Goal: Task Accomplishment & Management: Use online tool/utility

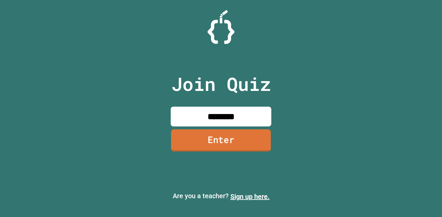
click at [197, 140] on link "Enter" at bounding box center [221, 140] width 100 height 22
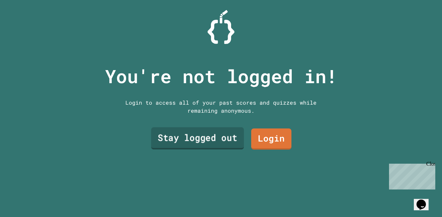
click at [197, 140] on link "Stay logged out" at bounding box center [197, 139] width 93 height 22
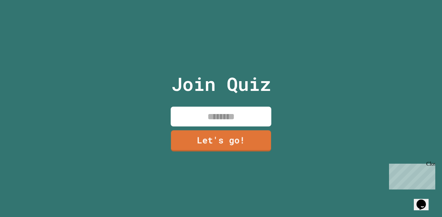
click at [222, 116] on input at bounding box center [221, 117] width 101 height 20
type input "********"
click at [230, 142] on link "Let's go!" at bounding box center [221, 140] width 102 height 21
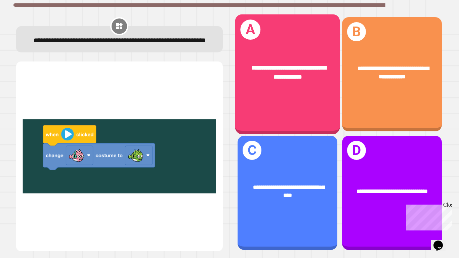
click at [280, 106] on div "**********" at bounding box center [287, 74] width 105 height 120
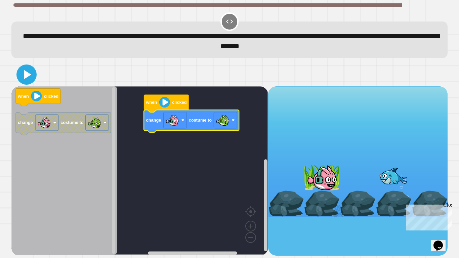
click at [29, 74] on icon at bounding box center [26, 74] width 16 height 16
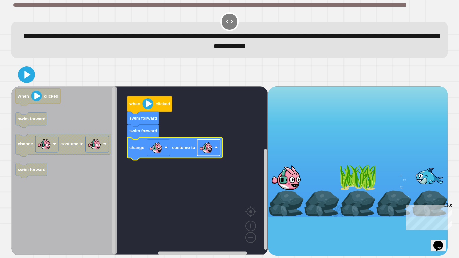
click at [211, 145] on image "Blockly Workspace" at bounding box center [205, 147] width 13 height 13
click at [27, 79] on icon at bounding box center [26, 74] width 16 height 16
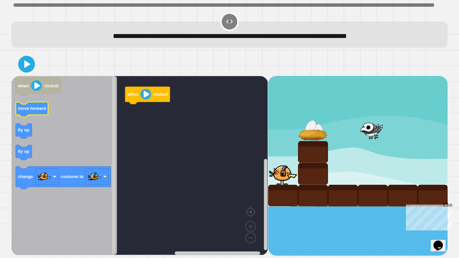
click at [38, 108] on text "move forward" at bounding box center [32, 108] width 28 height 5
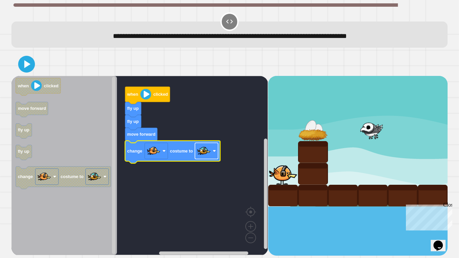
click at [210, 154] on image "Blockly Workspace" at bounding box center [203, 150] width 13 height 13
click at [210, 146] on image "Blockly Workspace" at bounding box center [203, 150] width 13 height 13
click at [27, 63] on icon at bounding box center [27, 64] width 7 height 8
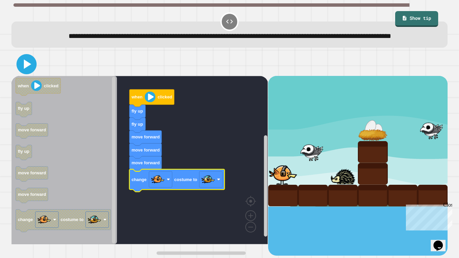
click at [26, 69] on icon at bounding box center [27, 63] width 7 height 9
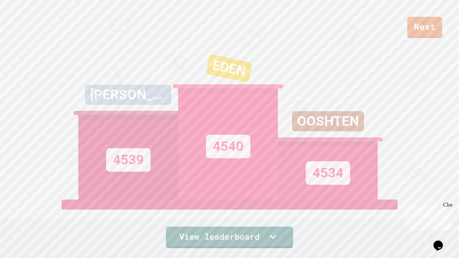
click at [214, 217] on div "Next [PERSON_NAME] 4539 EDEN 4540 OOSHTEN 4534 View leaderboard" at bounding box center [229, 129] width 459 height 258
click at [214, 217] on link "View leaderboard" at bounding box center [230, 236] width 128 height 21
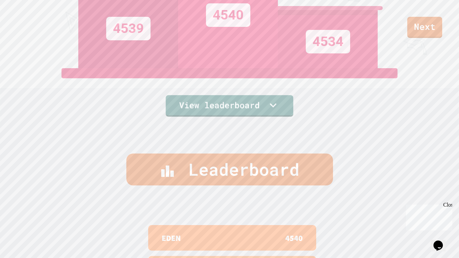
scroll to position [258, 0]
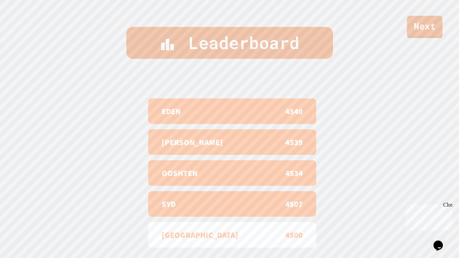
click at [422, 16] on link "Next" at bounding box center [425, 27] width 36 height 22
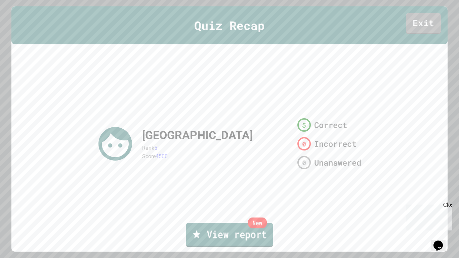
click at [209, 217] on link "New View report" at bounding box center [229, 235] width 87 height 24
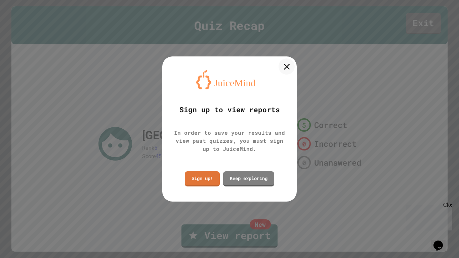
click at [280, 64] on div at bounding box center [286, 66] width 16 height 16
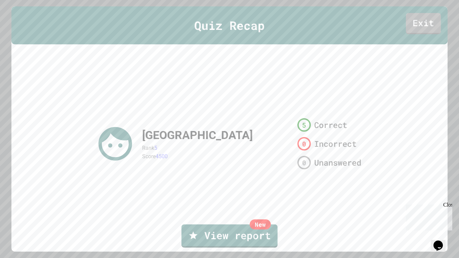
click at [419, 25] on link "Exit" at bounding box center [423, 23] width 35 height 21
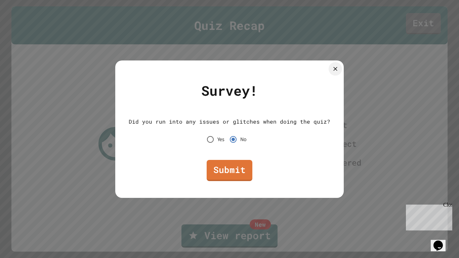
click at [231, 159] on div "Submit" at bounding box center [229, 170] width 201 height 28
click at [231, 168] on link "Submit" at bounding box center [229, 170] width 46 height 22
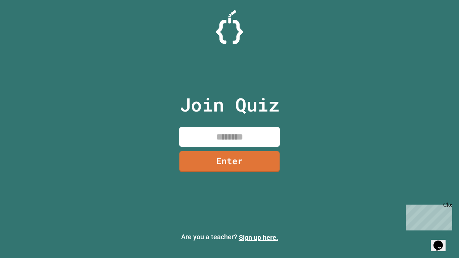
click at [232, 139] on input at bounding box center [229, 137] width 101 height 20
type input "********"
click at [229, 161] on link "Enter" at bounding box center [229, 161] width 97 height 22
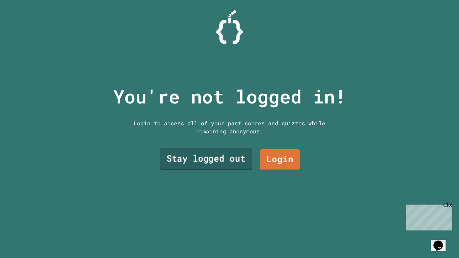
click at [238, 155] on link "Stay logged out" at bounding box center [206, 159] width 92 height 22
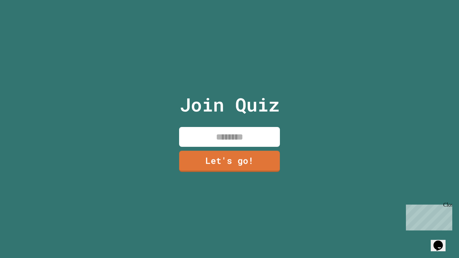
click at [233, 140] on input at bounding box center [229, 137] width 101 height 20
type input "********"
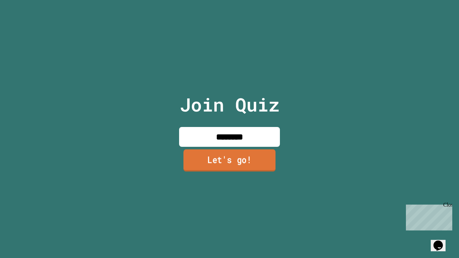
click at [222, 168] on link "Let's go!" at bounding box center [229, 160] width 92 height 22
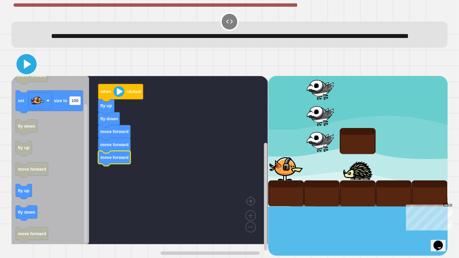
click at [21, 68] on icon at bounding box center [26, 64] width 16 height 16
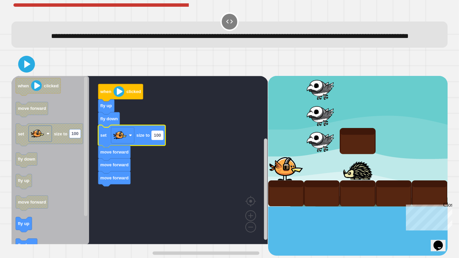
click at [159, 138] on text "100" at bounding box center [157, 135] width 7 height 5
click at [28, 69] on icon at bounding box center [27, 64] width 7 height 9
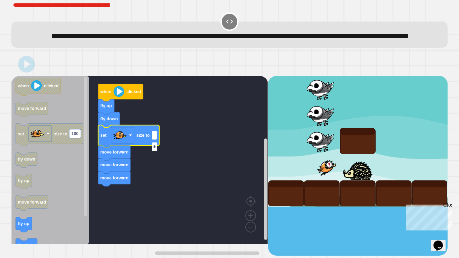
click at [156, 147] on input "*" at bounding box center [154, 146] width 5 height 9
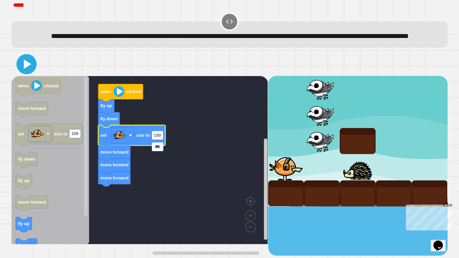
type input "***"
click at [26, 69] on icon at bounding box center [27, 63] width 7 height 9
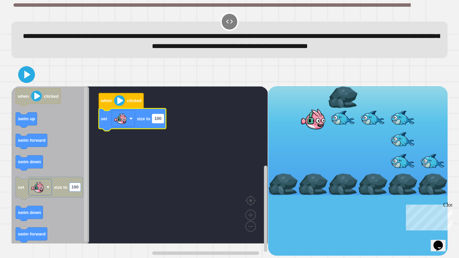
click at [157, 121] on text "100" at bounding box center [157, 118] width 7 height 5
type input "***"
click at [171, 174] on rect "Blockly Workspace" at bounding box center [139, 164] width 256 height 157
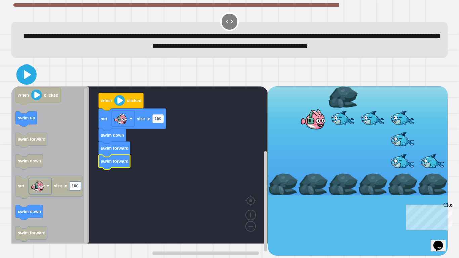
click at [29, 82] on icon at bounding box center [26, 74] width 16 height 16
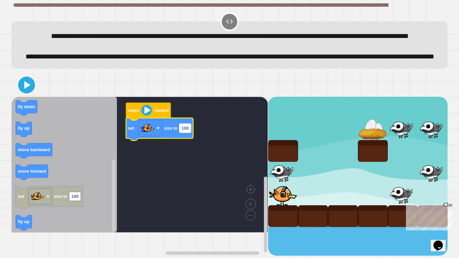
click at [189, 132] on rect "Blockly Workspace" at bounding box center [184, 128] width 11 height 9
type input "**"
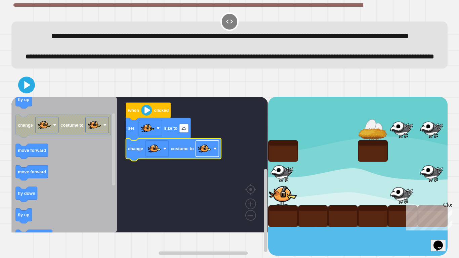
click at [207, 155] on image "Blockly Workspace" at bounding box center [204, 148] width 13 height 13
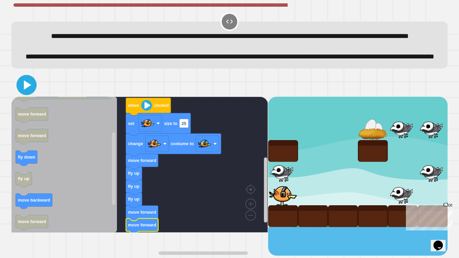
click at [28, 93] on icon at bounding box center [26, 85] width 16 height 16
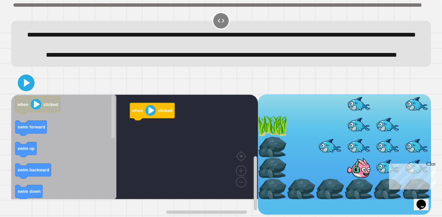
scroll to position [8, 0]
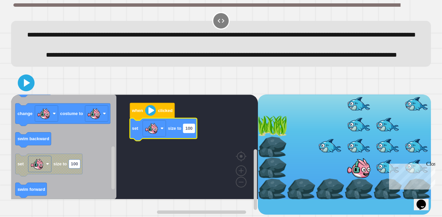
click at [191, 131] on text "100" at bounding box center [189, 128] width 7 height 5
type input "**"
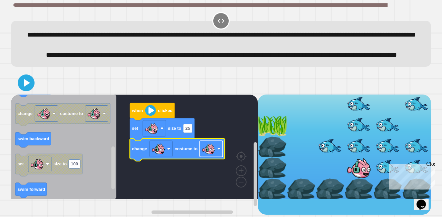
click at [211, 155] on image "Blockly Workspace" at bounding box center [208, 148] width 13 height 13
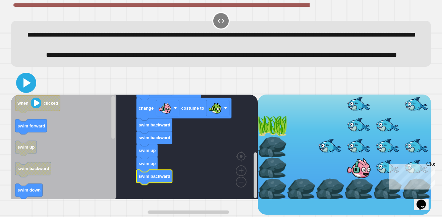
click at [27, 88] on icon at bounding box center [26, 82] width 7 height 9
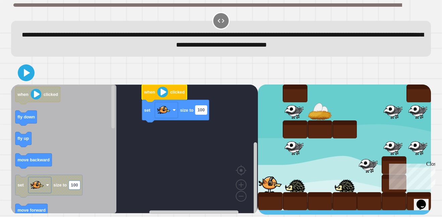
click at [202, 112] on text "100" at bounding box center [201, 109] width 7 height 5
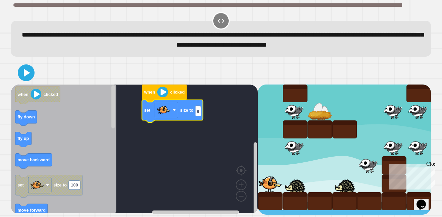
type input "**"
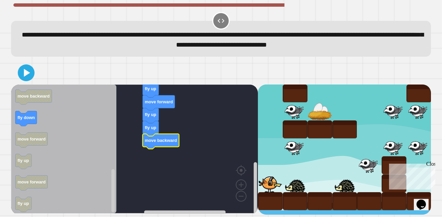
click at [174, 154] on rect "Blockly Workspace" at bounding box center [134, 149] width 247 height 129
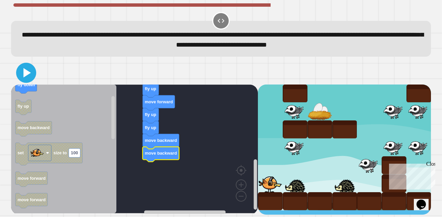
click at [26, 75] on icon at bounding box center [26, 72] width 7 height 9
